Goal: Task Accomplishment & Management: Manage account settings

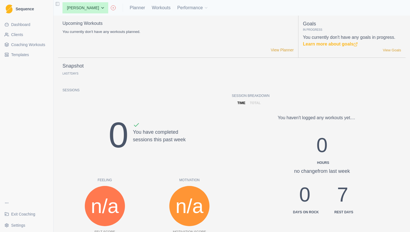
click at [23, 35] on span "Clients" at bounding box center [17, 35] width 12 height 6
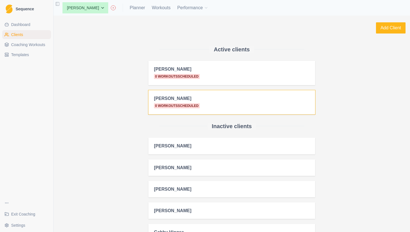
click at [300, 98] on h2 "Joanne Heng" at bounding box center [232, 98] width 156 height 5
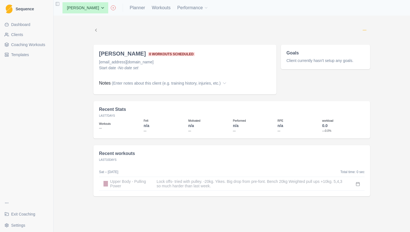
click at [365, 32] on icon "Options" at bounding box center [364, 30] width 4 height 4
click at [341, 40] on button "Edit coaching status" at bounding box center [339, 42] width 60 height 10
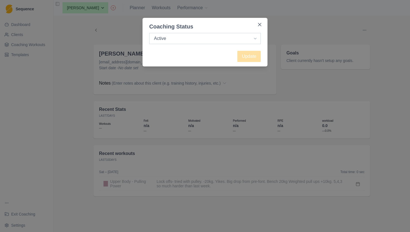
click at [236, 39] on select "Active Inactive" at bounding box center [204, 38] width 111 height 11
select select "inactive"
click at [149, 33] on select "Active Inactive" at bounding box center [204, 38] width 111 height 11
click at [254, 58] on button "Update" at bounding box center [248, 56] width 23 height 11
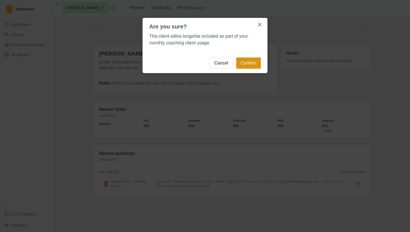
click at [251, 64] on button "Confirm" at bounding box center [248, 62] width 25 height 11
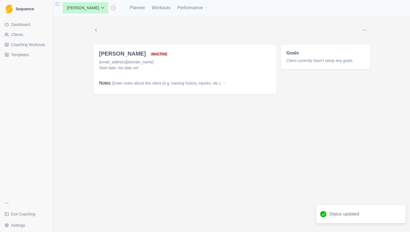
click at [80, 74] on div "Edit coaching status Edit name Edit start date Joanne Heng inactive Joanneheng1…" at bounding box center [232, 124] width 356 height 216
click at [142, 9] on link "Planner" at bounding box center [137, 7] width 15 height 7
select select "month"
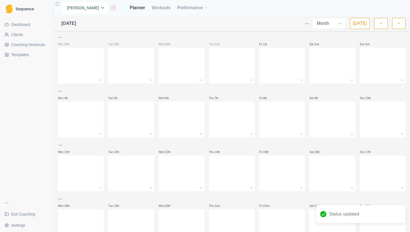
click at [101, 6] on select "None Hayley McCormack" at bounding box center [85, 7] width 46 height 11
click at [62, 2] on select "None Hayley McCormack" at bounding box center [85, 7] width 46 height 11
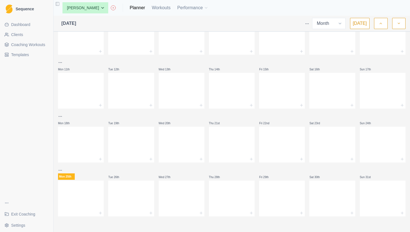
click at [22, 35] on span "Clients" at bounding box center [17, 35] width 12 height 6
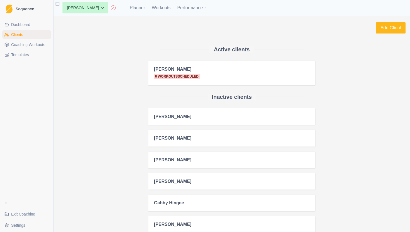
click at [23, 43] on span "Coaching Workouts" at bounding box center [28, 45] width 34 height 6
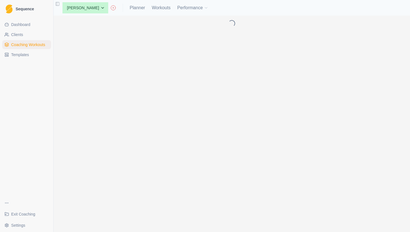
click at [27, 23] on span "Dashboard" at bounding box center [20, 25] width 19 height 6
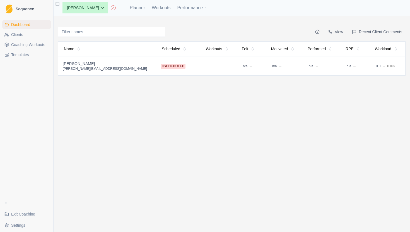
click at [138, 16] on div "View Recent Client Comments Name Scheduled Workouts Felt Motivated Performed RP…" at bounding box center [232, 49] width 356 height 67
click at [138, 8] on link "Planner" at bounding box center [137, 7] width 15 height 7
select select "month"
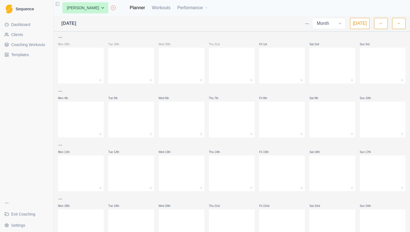
click at [378, 19] on button "button" at bounding box center [380, 23] width 13 height 11
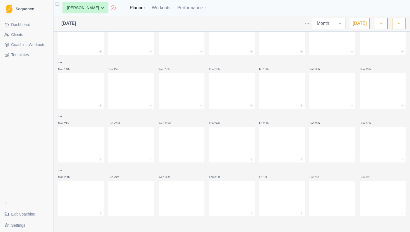
click at [395, 26] on button "button" at bounding box center [398, 23] width 13 height 11
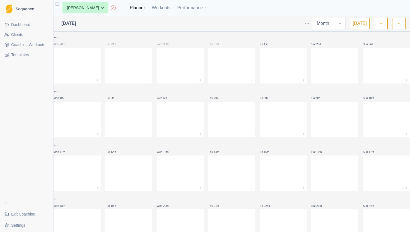
select select "month"
click at [105, 11] on select "None Hayley McCormack" at bounding box center [85, 7] width 46 height 11
select select "None"
click at [62, 2] on select "None Hayley McCormack" at bounding box center [85, 7] width 46 height 11
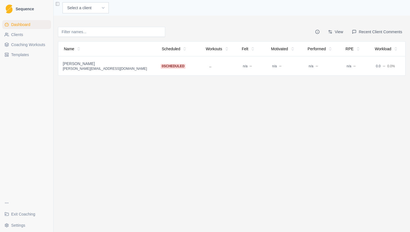
click at [101, 8] on select "Select a client Hayley McCormack" at bounding box center [85, 7] width 46 height 11
select select "54b20d0f-f5c0-4dce-a4b3-40d657dda28f"
click at [62, 2] on select "Select a client Hayley McCormack" at bounding box center [85, 7] width 46 height 11
click at [137, 8] on link "Planner" at bounding box center [137, 7] width 15 height 7
select select "month"
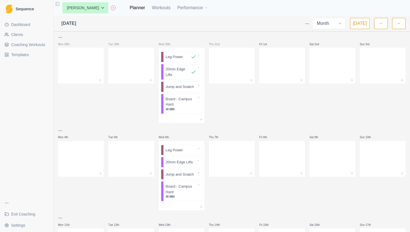
scroll to position [189, 0]
